Goal: Transaction & Acquisition: Obtain resource

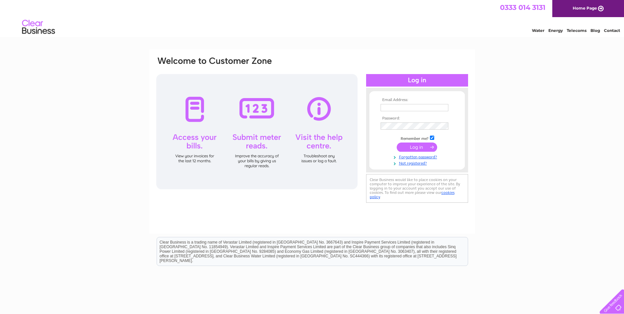
click at [407, 103] on td at bounding box center [417, 107] width 76 height 11
click at [404, 110] on input "text" at bounding box center [415, 107] width 68 height 7
type input "daniela.fontes@petrotec.com"
drag, startPoint x: 444, startPoint y: 106, endPoint x: 349, endPoint y: 107, distance: 94.5
click at [349, 107] on div "Email Address: daniela.fontes@petrotec.com Password:" at bounding box center [312, 130] width 313 height 149
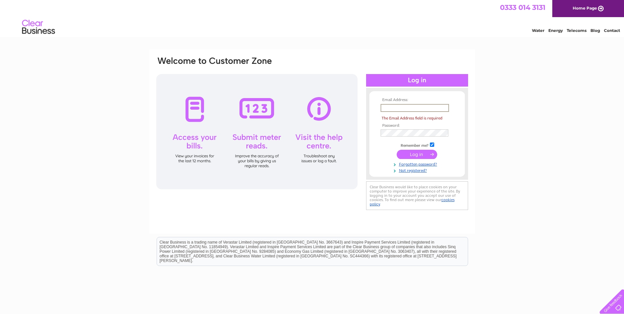
click at [426, 104] on input "text" at bounding box center [415, 108] width 68 height 8
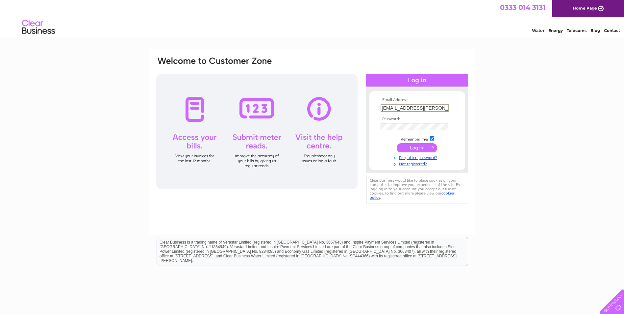
type input "daniela.fontes@petrotec.com"
drag, startPoint x: 446, startPoint y: 106, endPoint x: 276, endPoint y: 97, distance: 170.1
click at [276, 97] on div "Email Address: daniela.fontes@petrotec.com Password:" at bounding box center [312, 130] width 313 height 149
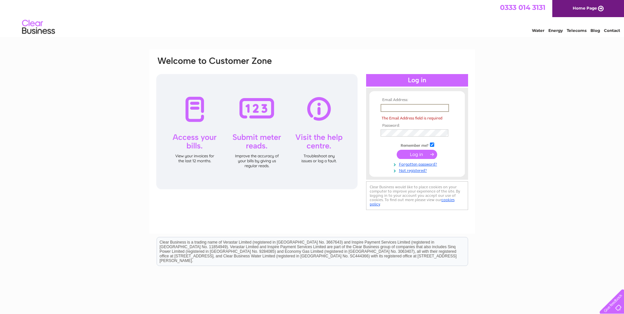
click at [412, 112] on input "text" at bounding box center [415, 108] width 68 height 8
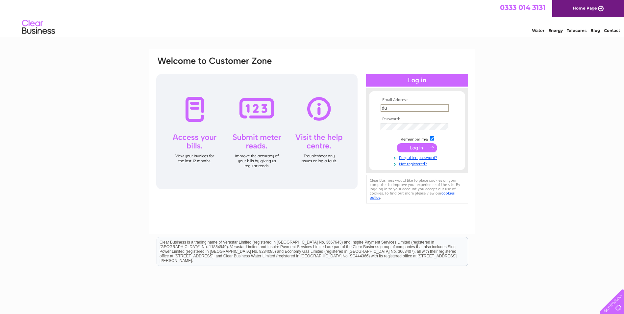
type input "d"
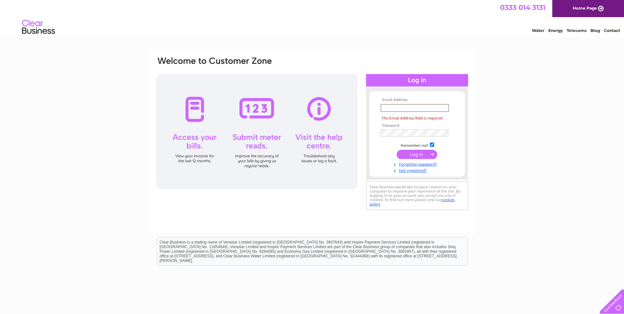
paste input "edi.ap@wayne.com"
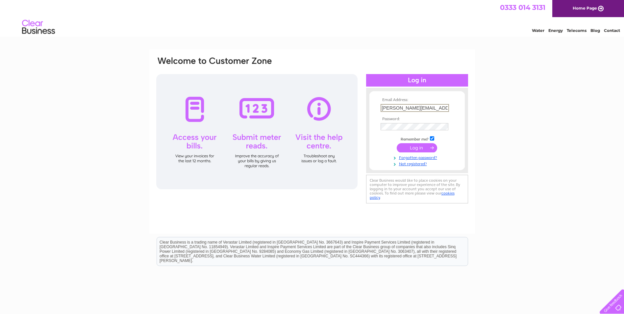
click at [440, 108] on input "daniela.fontes@petrotec.com" at bounding box center [415, 108] width 68 height 8
click at [443, 106] on input "daniela.fontes@petrotec.com" at bounding box center [415, 108] width 68 height 8
type input "edi.ap@wayne.com"
click at [428, 108] on input "edi.ap@wayne.com" at bounding box center [415, 108] width 68 height 8
click at [406, 149] on input "submit" at bounding box center [417, 147] width 40 height 9
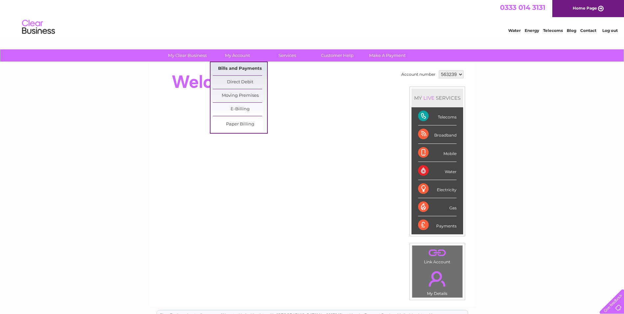
click at [230, 68] on link "Bills and Payments" at bounding box center [240, 68] width 54 height 13
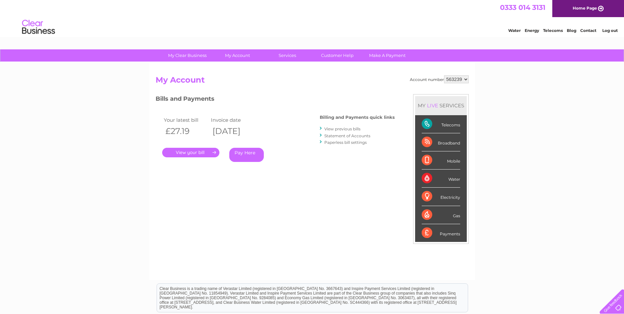
click at [204, 152] on link "." at bounding box center [190, 153] width 57 height 10
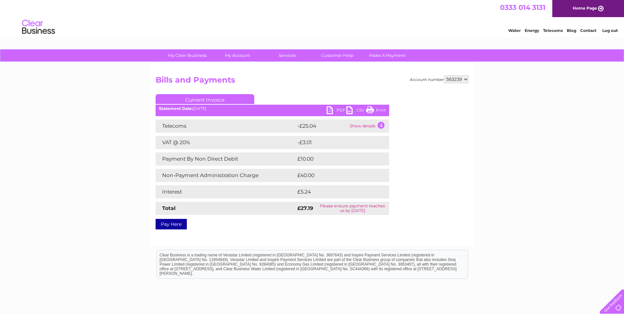
click at [335, 112] on link "PDF" at bounding box center [337, 111] width 20 height 10
click at [468, 80] on select "563239 923645" at bounding box center [456, 79] width 25 height 8
select select "923645"
click at [444, 75] on select "563239 923645" at bounding box center [456, 79] width 25 height 8
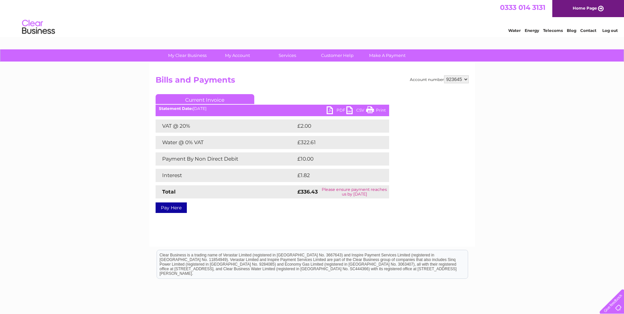
click at [314, 197] on td "£336.43" at bounding box center [308, 191] width 24 height 13
click at [298, 209] on div "Pay Here" at bounding box center [273, 205] width 234 height 12
drag, startPoint x: 276, startPoint y: 191, endPoint x: 380, endPoint y: 194, distance: 104.1
click at [380, 194] on tr "Total £336.43 Please ensure payment reaches us by [DATE]" at bounding box center [273, 191] width 234 height 13
drag, startPoint x: 380, startPoint y: 194, endPoint x: 430, endPoint y: 209, distance: 51.7
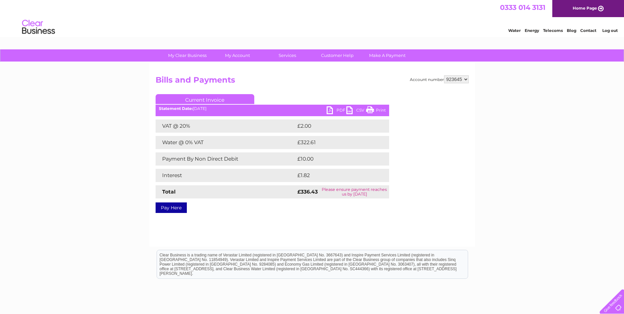
click at [430, 209] on div "Account number 563239 923645 Bills and Payments Current Invoice PDF CSV Print S…" at bounding box center [312, 142] width 313 height 135
click at [328, 112] on link "PDF" at bounding box center [337, 111] width 20 height 10
